Goal: Information Seeking & Learning: Learn about a topic

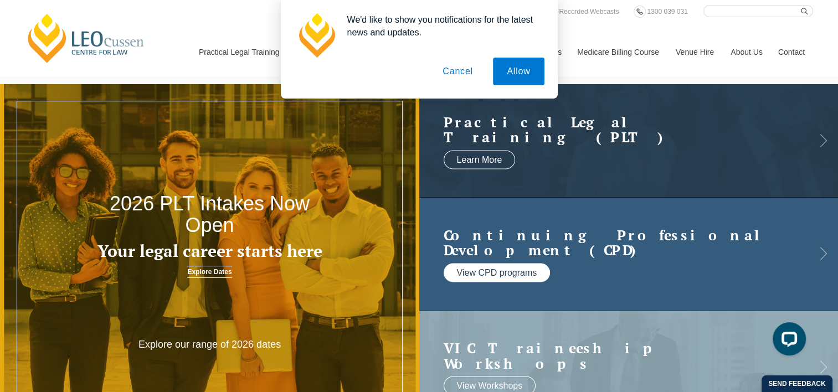
click at [491, 273] on link "View CPD programs" at bounding box center [497, 272] width 107 height 19
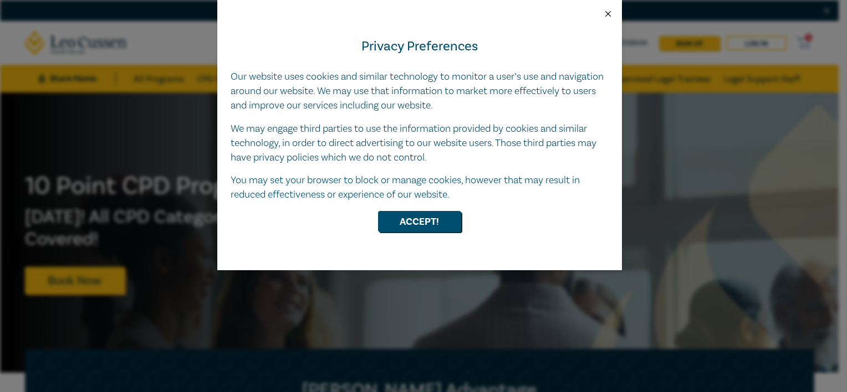
click at [605, 11] on button "Close" at bounding box center [608, 14] width 10 height 10
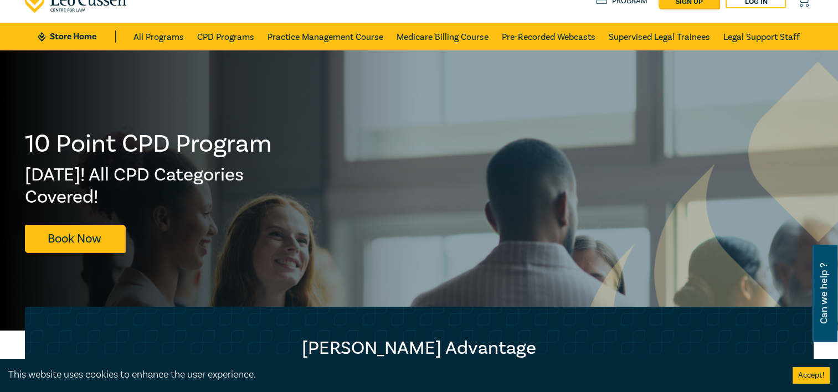
scroll to position [44, 0]
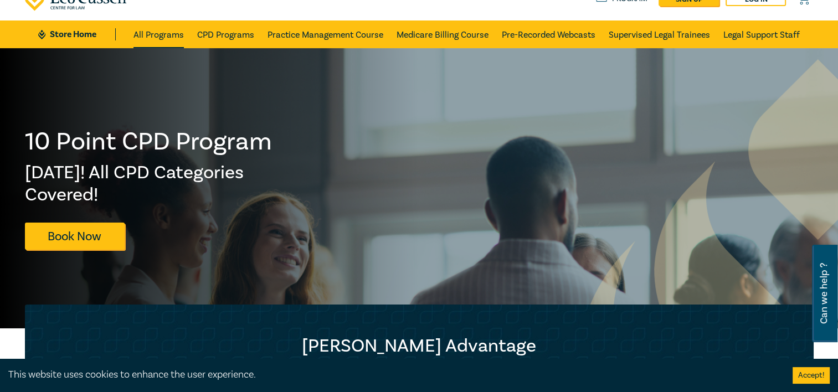
click at [165, 35] on link "All Programs" at bounding box center [159, 35] width 50 height 28
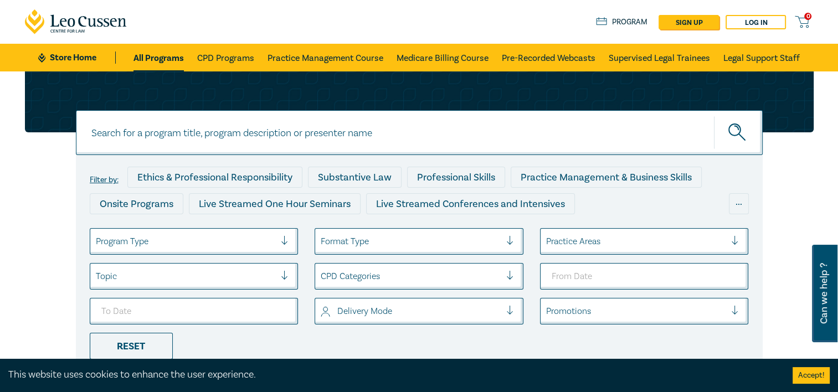
scroll to position [22, 0]
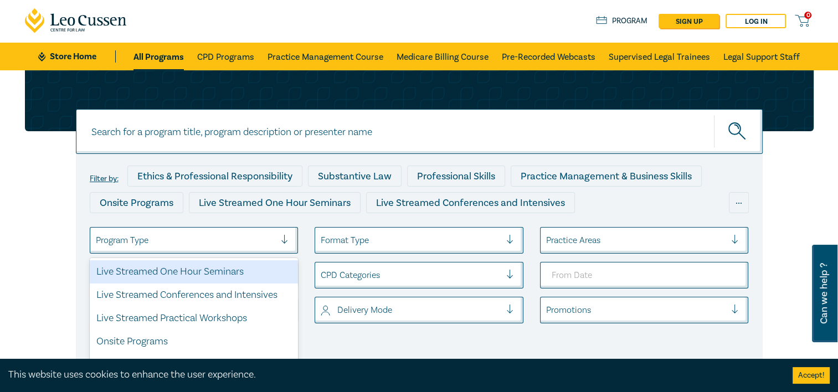
click at [284, 239] on div at bounding box center [289, 240] width 17 height 11
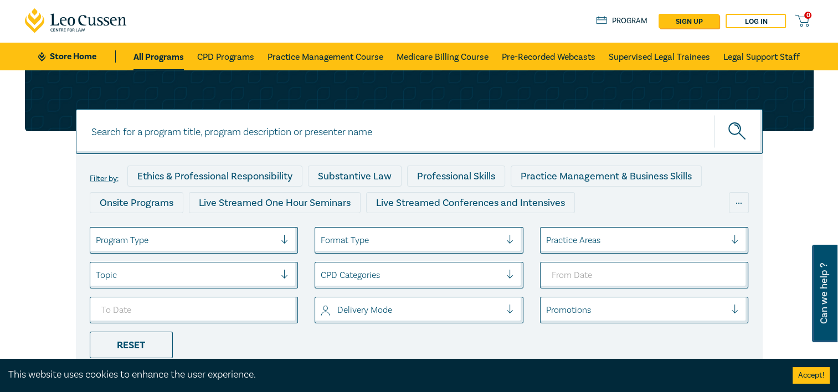
click at [34, 205] on div "Filter by: Ethics & Professional Responsibility Substantive Law Professional Sk…" at bounding box center [419, 224] width 802 height 309
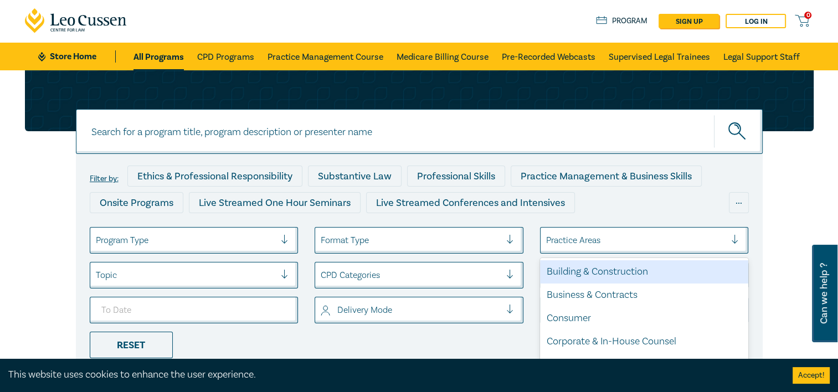
click at [736, 239] on div at bounding box center [739, 240] width 17 height 11
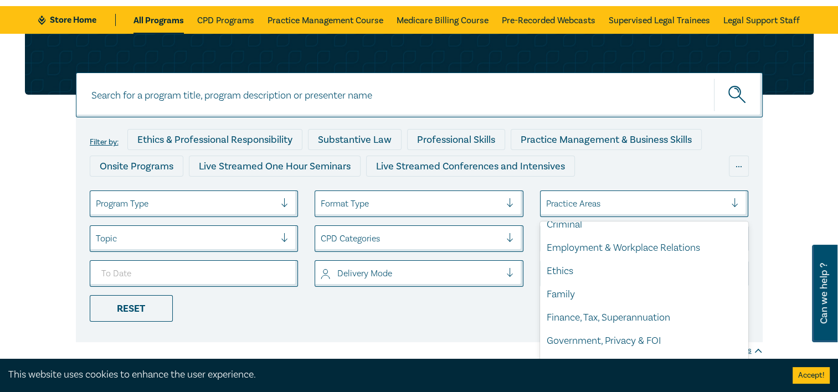
scroll to position [145, 0]
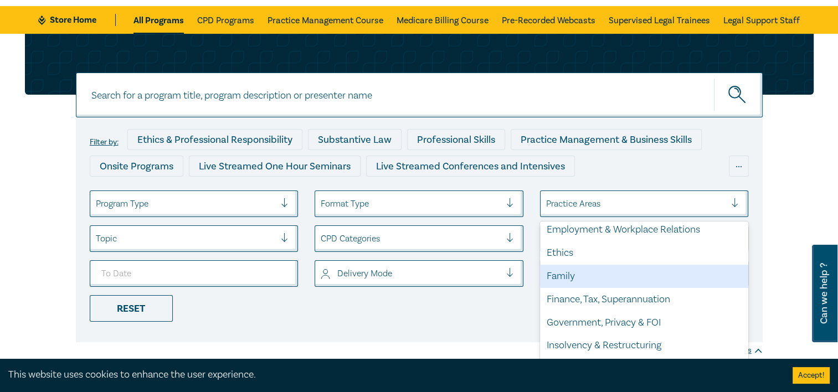
click at [561, 277] on div "Family" at bounding box center [644, 276] width 209 height 23
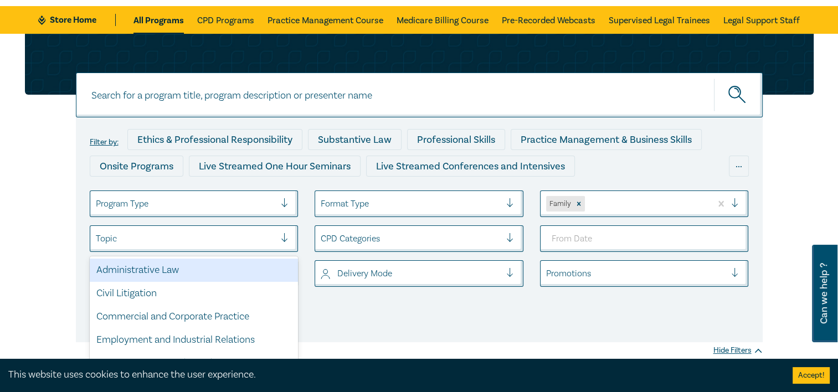
click at [286, 239] on div at bounding box center [289, 238] width 17 height 11
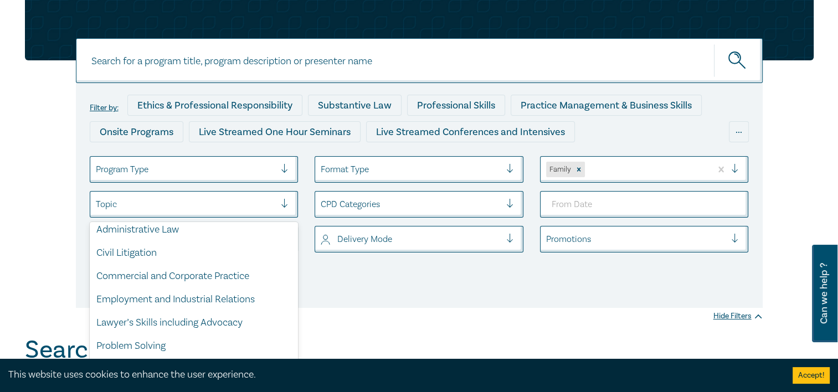
scroll to position [29, 0]
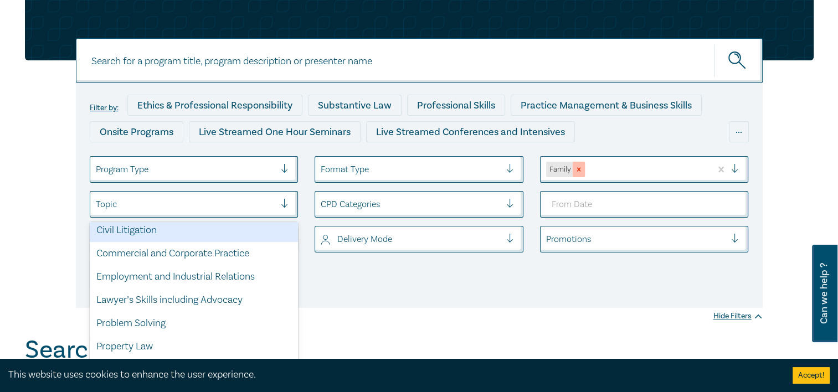
click at [580, 169] on icon "Remove Family" at bounding box center [579, 170] width 8 height 8
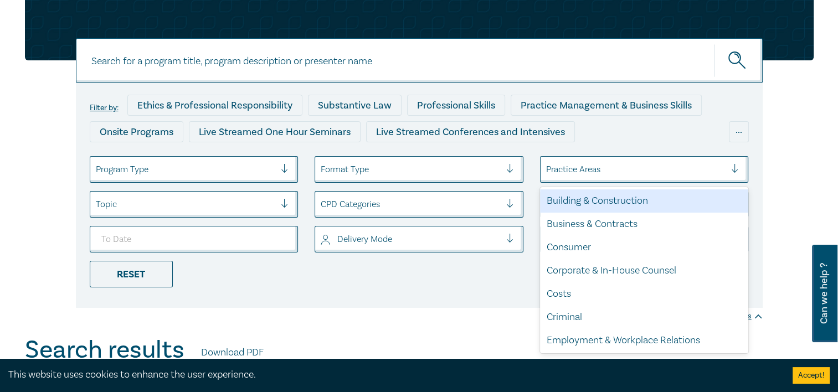
click at [734, 168] on div at bounding box center [739, 169] width 17 height 11
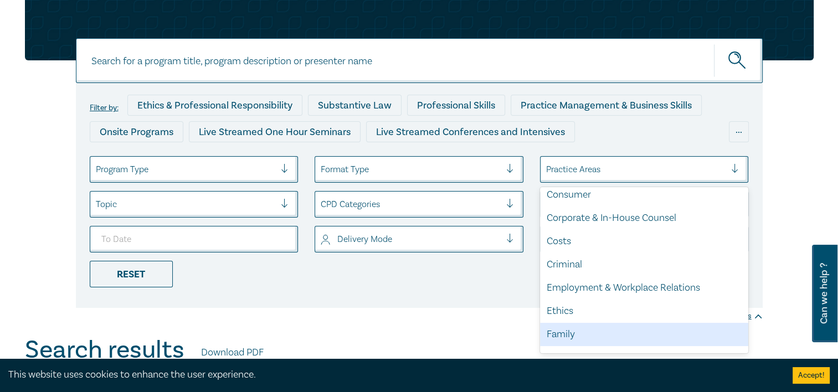
scroll to position [75, 0]
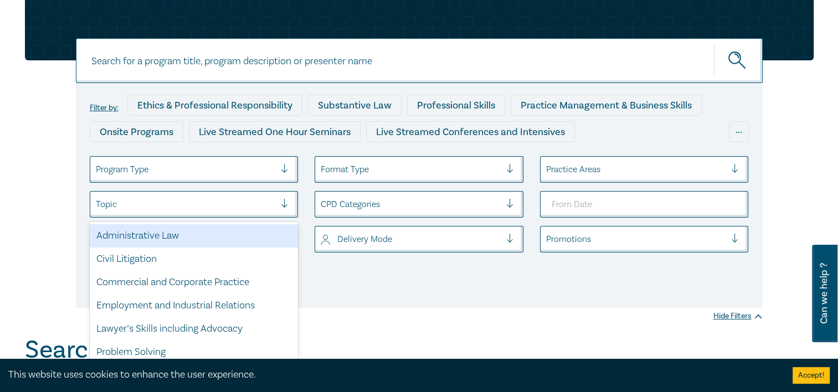
click at [285, 204] on div at bounding box center [289, 204] width 17 height 11
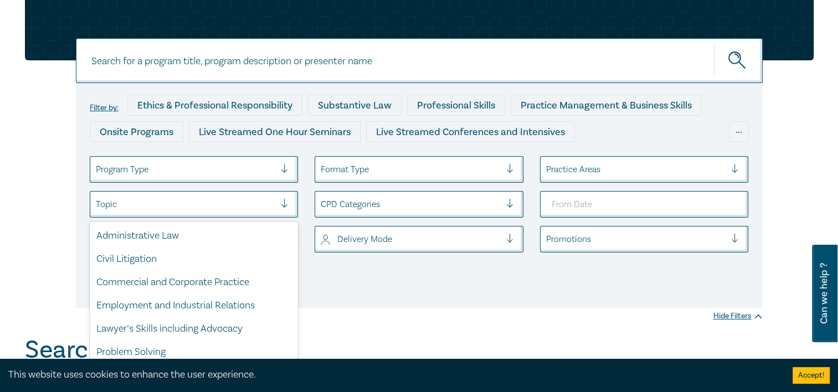
scroll to position [84, 0]
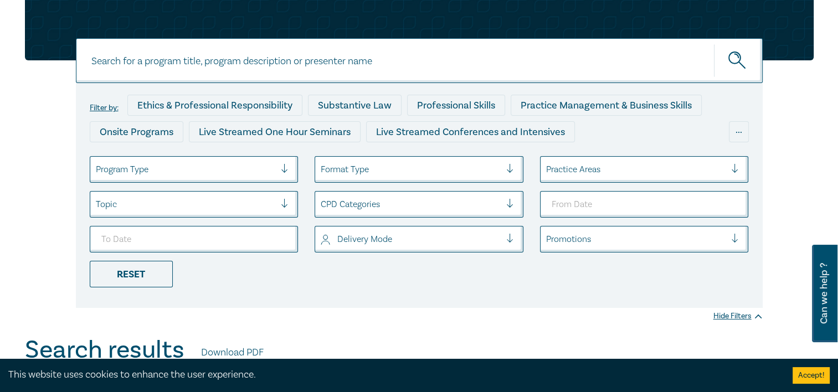
click at [58, 177] on div "Filter by: Ethics & Professional Responsibility Substantive Law Professional Sk…" at bounding box center [419, 153] width 802 height 309
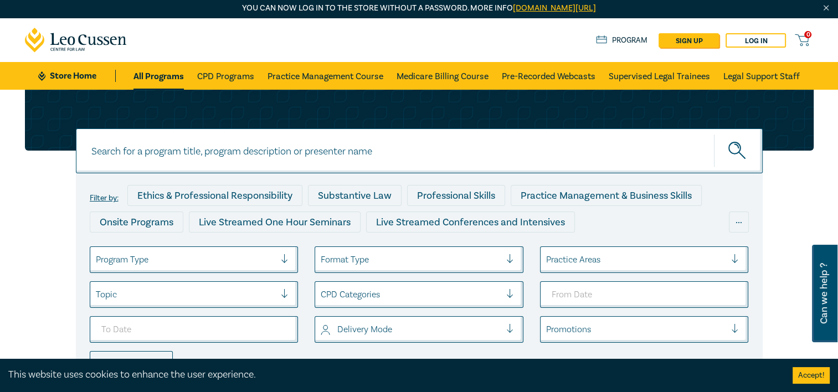
scroll to position [0, 0]
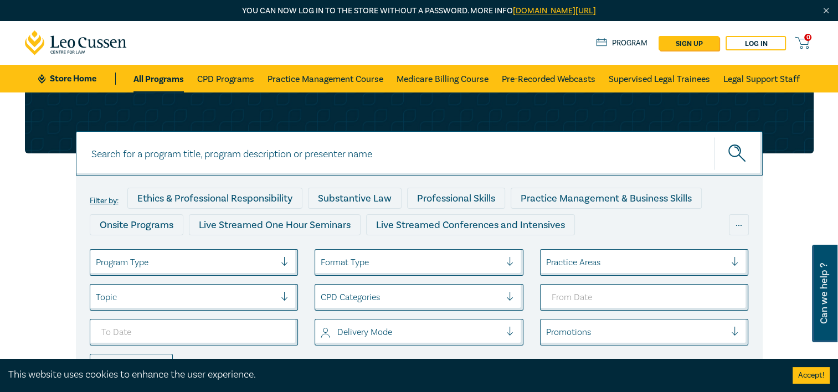
click at [221, 153] on input at bounding box center [419, 153] width 687 height 45
click at [714, 137] on button "submit" at bounding box center [738, 154] width 49 height 34
click at [734, 150] on icon "submit" at bounding box center [738, 154] width 19 height 19
click at [167, 158] on input "family violence" at bounding box center [419, 153] width 687 height 45
type input "f"
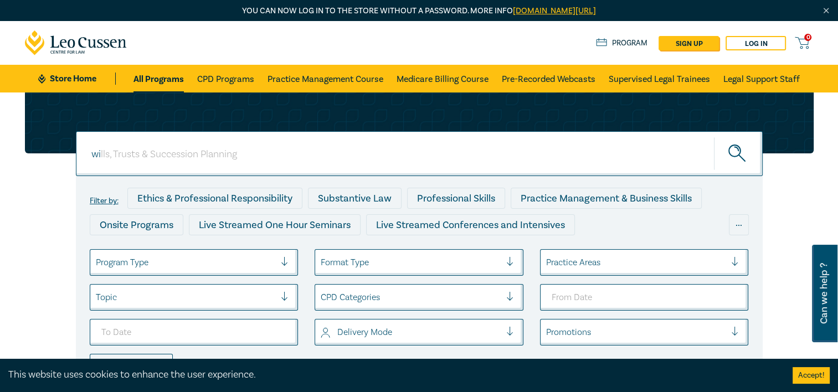
type input "w"
type input "family law"
click at [714, 137] on button "submit" at bounding box center [738, 154] width 49 height 34
